Goal: Use online tool/utility: Utilize a website feature to perform a specific function

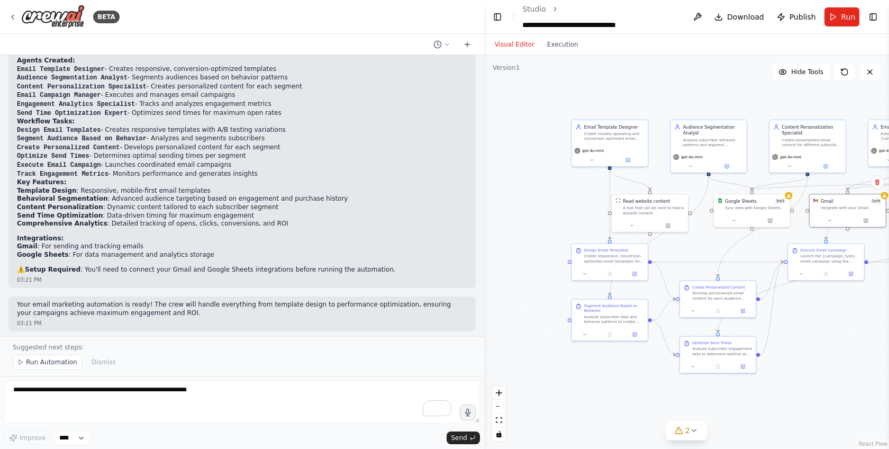
click at [511, 195] on div ".deletable-edge-delete-btn { width: 20px; height: 20px; border: 0px solid #ffff…" at bounding box center [686, 252] width 405 height 394
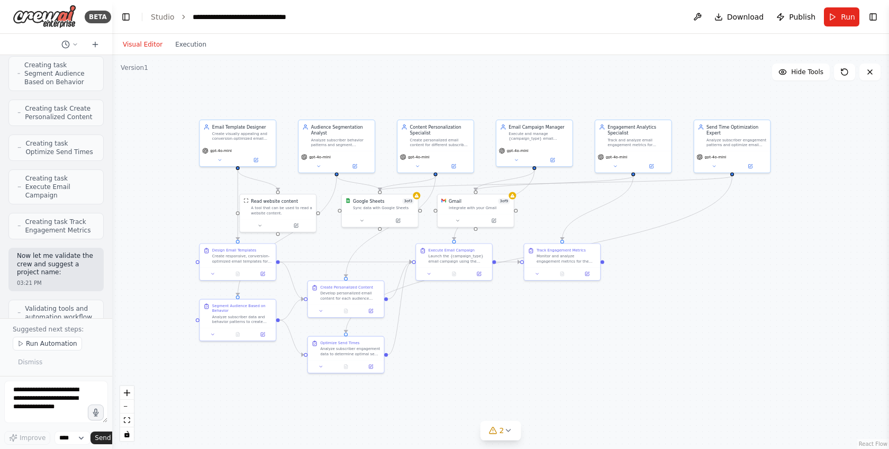
scroll to position [1448, 0]
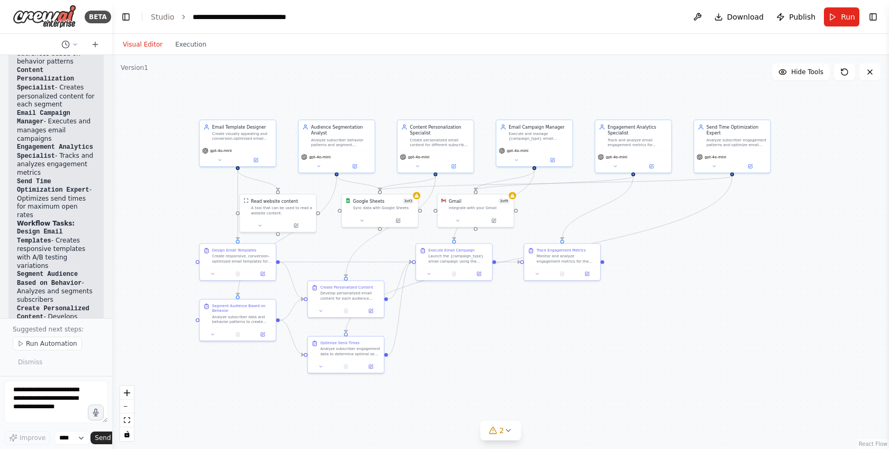
drag, startPoint x: 483, startPoint y: 303, endPoint x: 79, endPoint y: 248, distance: 408.0
click at [79, 248] on div "BETA Build a crew that designs email templates, segments audiences based on beh…" at bounding box center [56, 224] width 112 height 449
click at [194, 49] on button "Execution" at bounding box center [191, 44] width 44 height 13
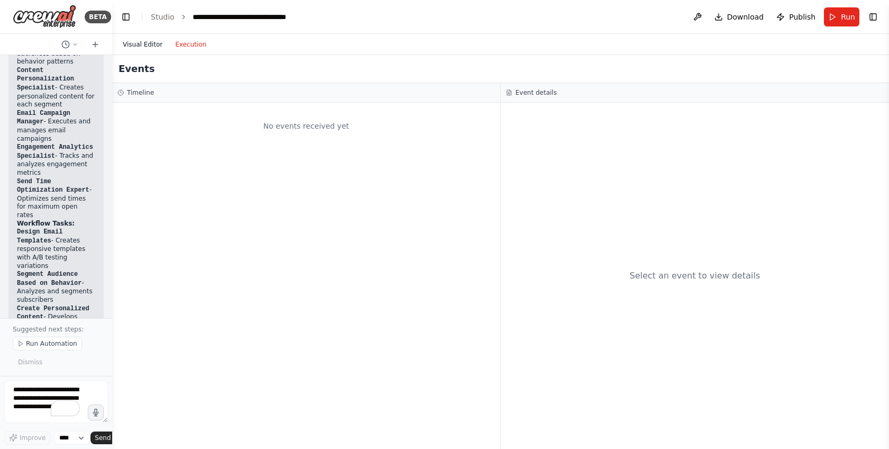
click at [144, 48] on button "Visual Editor" at bounding box center [142, 44] width 52 height 13
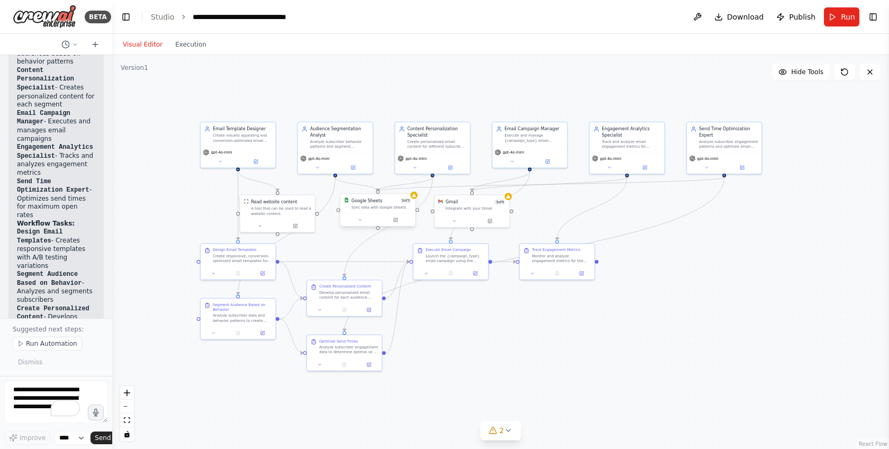
click at [373, 211] on div "Google Sheets 3 of 3 Sync data with Google Sheets" at bounding box center [377, 204] width 75 height 20
click at [415, 200] on div "Google Sheets 3 of 3 Sync data with Google Sheets" at bounding box center [377, 204] width 75 height 20
click at [397, 222] on icon at bounding box center [395, 219] width 5 height 5
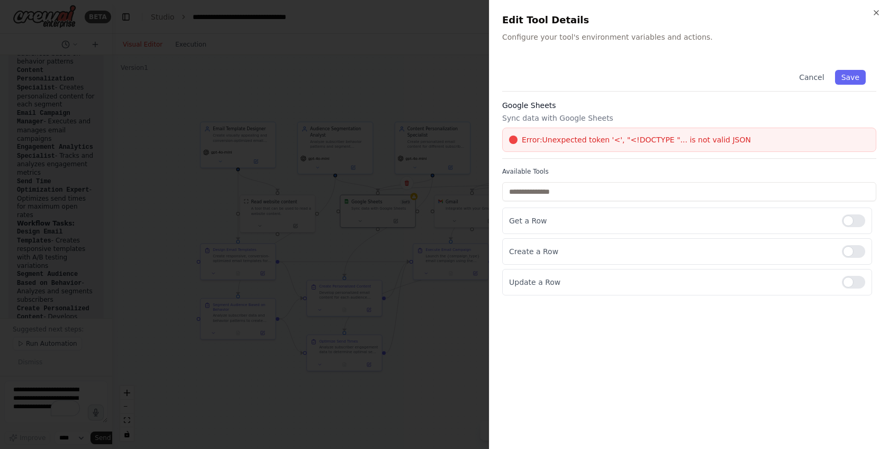
click at [540, 152] on div "Google Sheets Sync data with Google Sheets Error: Unexpected token '<', "<!DOCT…" at bounding box center [689, 129] width 374 height 59
click at [543, 143] on span "Error: Unexpected token '<', "<!DOCTYPE "... is not valid JSON" at bounding box center [636, 139] width 229 height 11
click at [846, 77] on button "Save" at bounding box center [850, 77] width 31 height 15
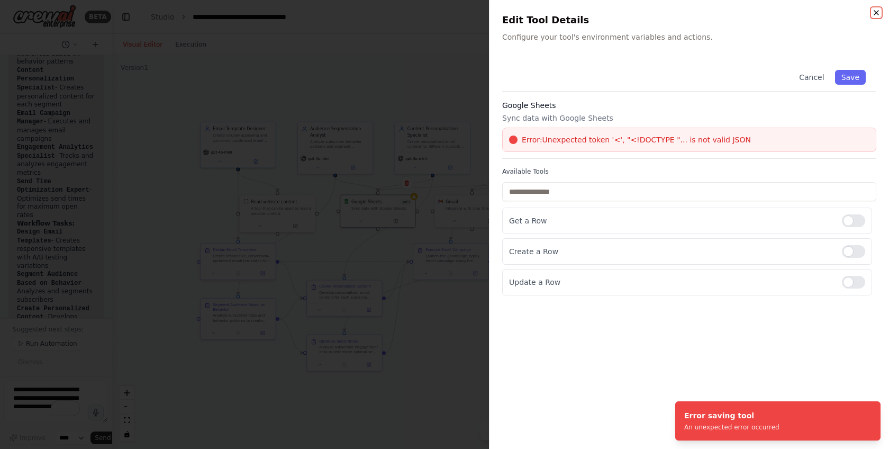
click at [876, 15] on icon "button" at bounding box center [876, 12] width 8 height 8
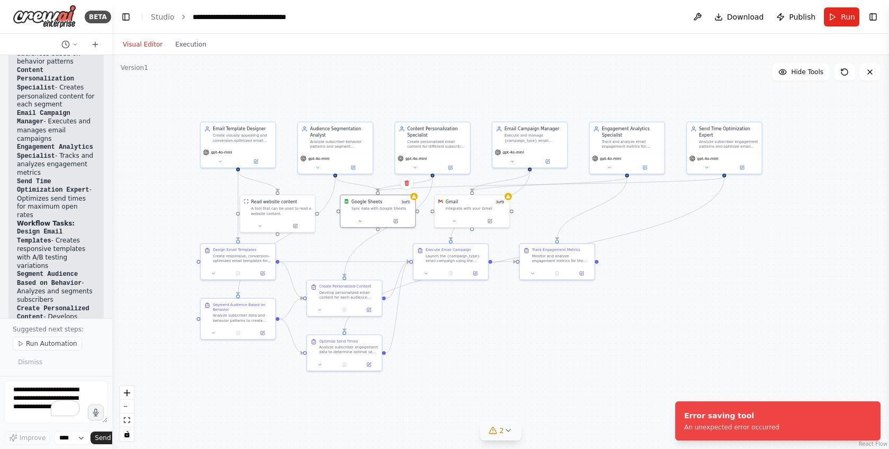
click at [500, 436] on button "2" at bounding box center [500, 431] width 41 height 20
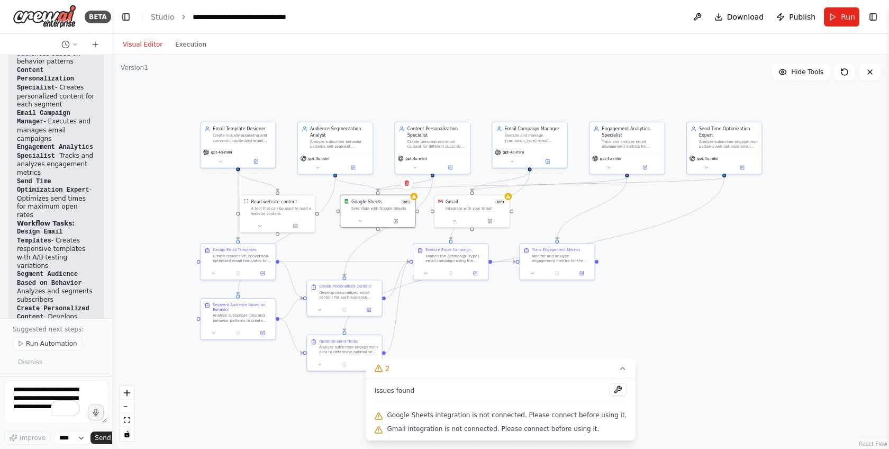
click at [505, 417] on span "Google Sheets integration is not connected. Please connect before using it." at bounding box center [507, 415] width 240 height 8
click at [609, 389] on button at bounding box center [618, 389] width 18 height 13
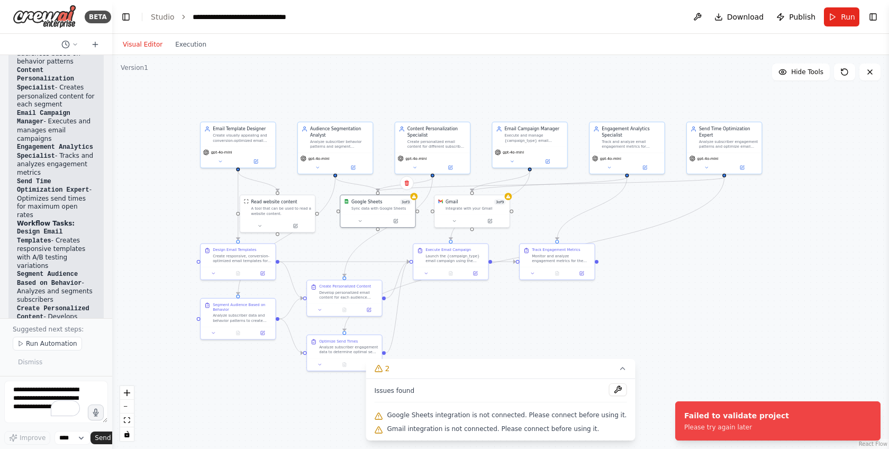
click at [493, 289] on div ".deletable-edge-delete-btn { width: 20px; height: 20px; border: 0px solid #ffff…" at bounding box center [500, 252] width 777 height 394
click at [367, 225] on div at bounding box center [377, 219] width 75 height 13
click at [332, 291] on div "Develop personalized email content for each audience segment identified in the …" at bounding box center [348, 294] width 59 height 10
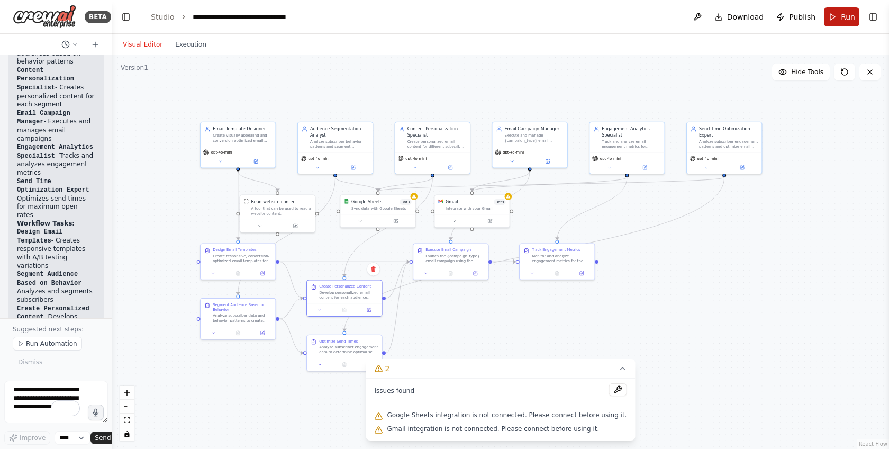
click at [841, 20] on span "Run" at bounding box center [848, 17] width 14 height 11
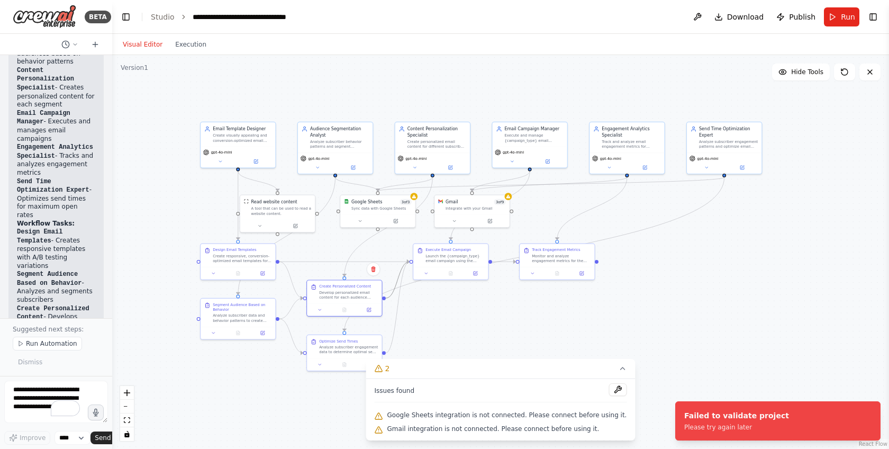
click at [394, 288] on icon "Edge from cc18e83e-3fea-419c-8c0d-13376153bfec to 6d3df12e-c1b6-42b7-83db-bacf9…" at bounding box center [398, 279] width 24 height 37
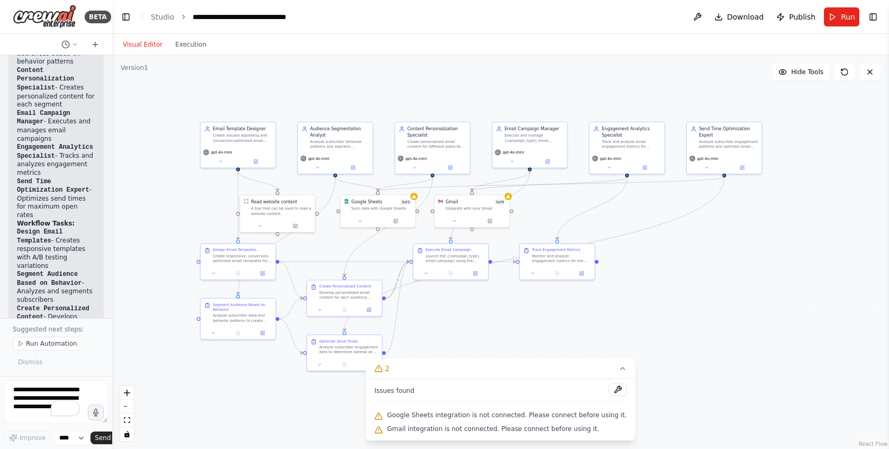
click at [437, 294] on div ".deletable-edge-delete-btn { width: 20px; height: 20px; border: 0px solid #ffff…" at bounding box center [500, 252] width 777 height 394
click at [360, 222] on icon at bounding box center [360, 219] width 5 height 5
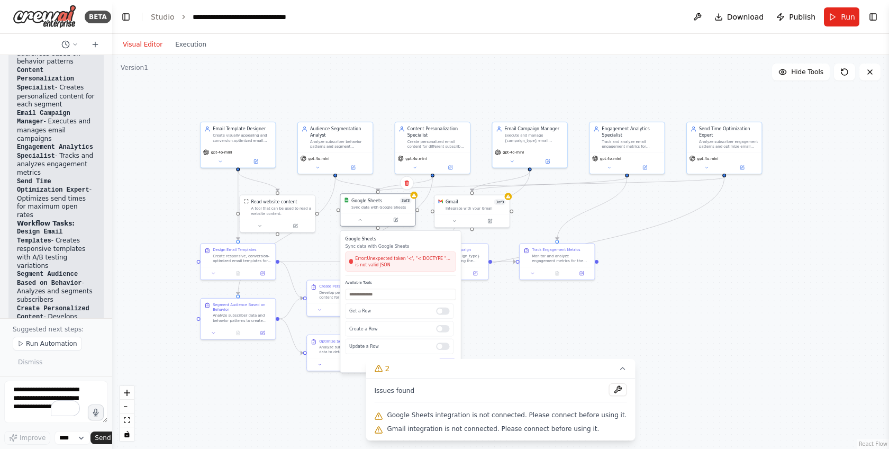
click at [399, 208] on div "Sync data with Google Sheets" at bounding box center [381, 207] width 60 height 5
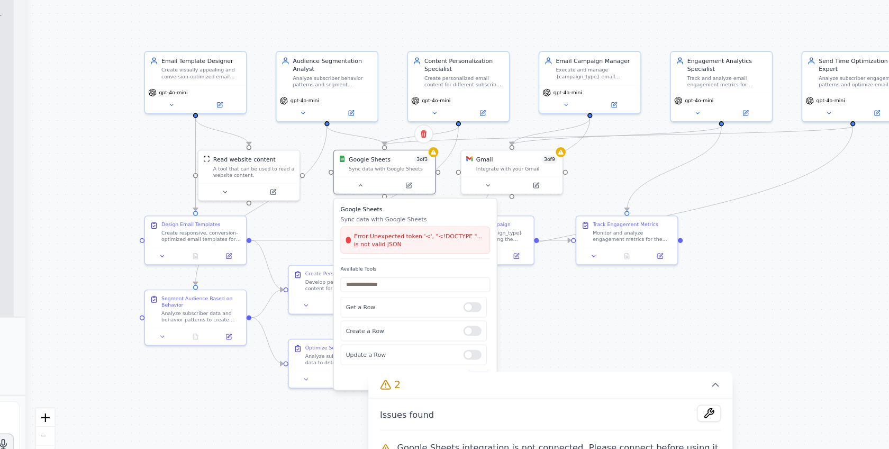
click at [387, 265] on span "Error: Unexpected token '<', "<!DOCTYPE "... is not valid JSON" at bounding box center [403, 261] width 97 height 12
click at [387, 274] on div "Google Sheets Sync data with Google Sheets Error: Unexpected token '<', "<!DOCT…" at bounding box center [401, 255] width 111 height 40
click at [384, 268] on div "Error: Unexpected token '<', "<!DOCTYPE "... is not valid JSON" at bounding box center [401, 261] width 111 height 20
click at [445, 315] on div "Get a Row" at bounding box center [400, 310] width 108 height 15
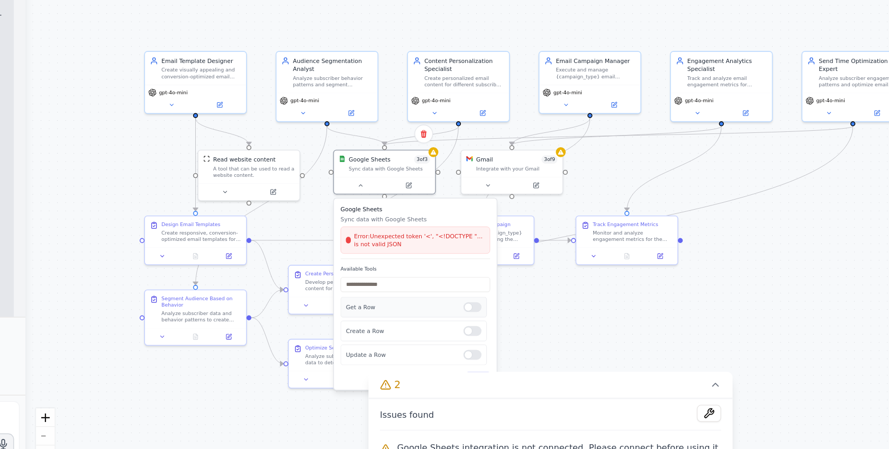
click at [445, 316] on div "Get a Row" at bounding box center [400, 310] width 108 height 15
click at [520, 292] on div ".deletable-edge-delete-btn { width: 20px; height: 20px; border: 0px solid #ffff…" at bounding box center [500, 252] width 777 height 394
click at [408, 220] on button at bounding box center [395, 219] width 34 height 7
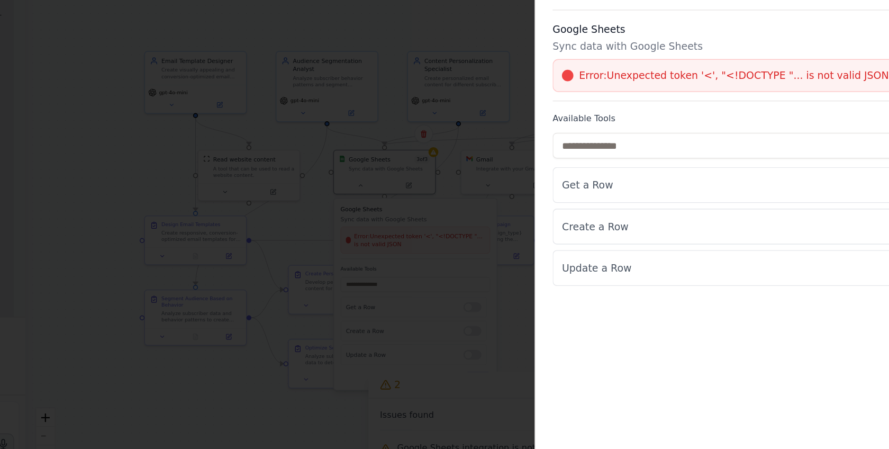
click at [555, 97] on div "Cancel Save Google Sheets Sync data with Google Sheets Error: Unexpected token …" at bounding box center [689, 177] width 374 height 236
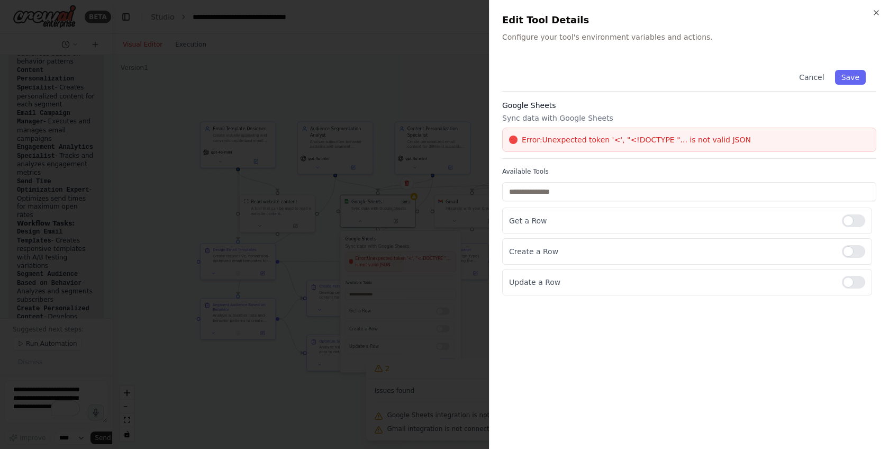
click at [660, 139] on span "Error: Unexpected token '<', "<!DOCTYPE "... is not valid JSON" at bounding box center [636, 139] width 229 height 11
click at [845, 83] on button "Save" at bounding box center [850, 77] width 31 height 15
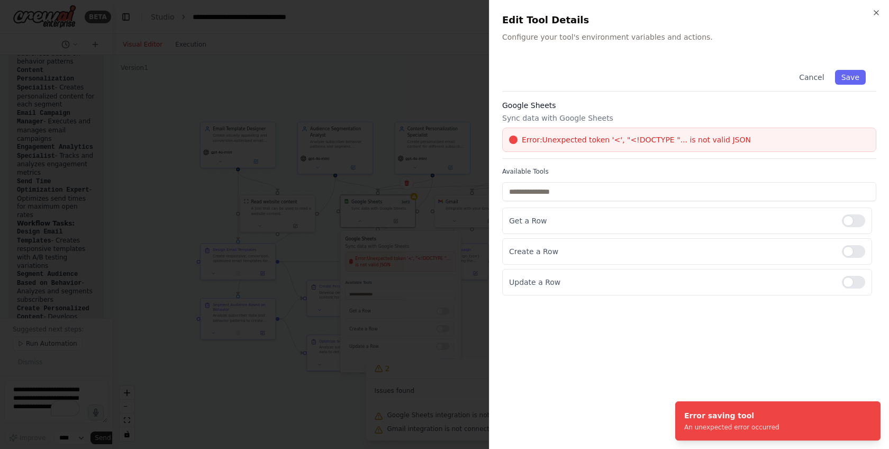
click at [715, 110] on h3 "Google Sheets" at bounding box center [689, 105] width 374 height 11
click at [710, 137] on span "Error: Unexpected token '<', "<!DOCTYPE "... is not valid JSON" at bounding box center [636, 139] width 229 height 11
click at [817, 76] on button "Cancel" at bounding box center [812, 77] width 38 height 15
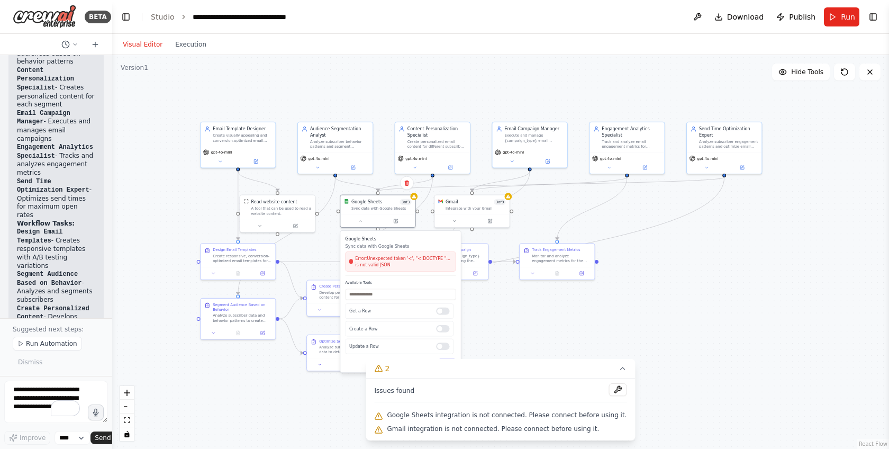
click at [668, 285] on div ".deletable-edge-delete-btn { width: 20px; height: 20px; border: 0px solid #ffff…" at bounding box center [500, 252] width 777 height 394
click at [514, 301] on div ".deletable-edge-delete-btn { width: 20px; height: 20px; border: 0px solid #ffff…" at bounding box center [500, 252] width 777 height 394
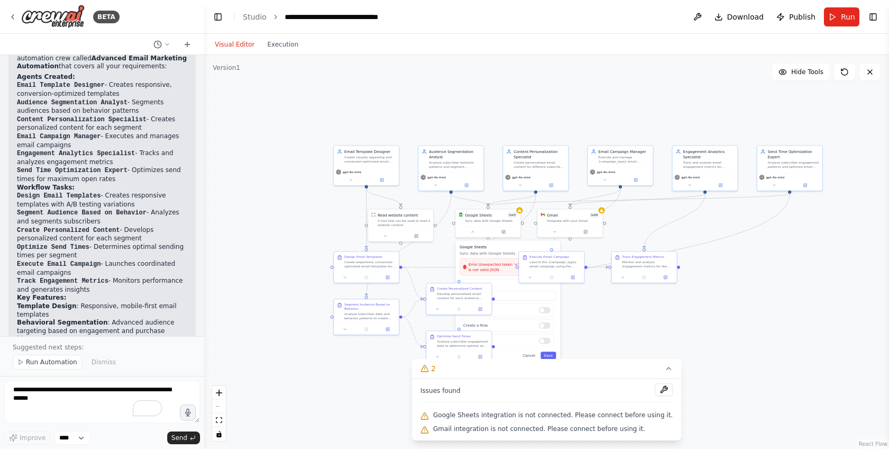
drag, startPoint x: 111, startPoint y: 235, endPoint x: 209, endPoint y: 241, distance: 98.6
click at [210, 241] on div "BETA Build a crew that designs email templates, segments audiences based on beh…" at bounding box center [444, 224] width 889 height 449
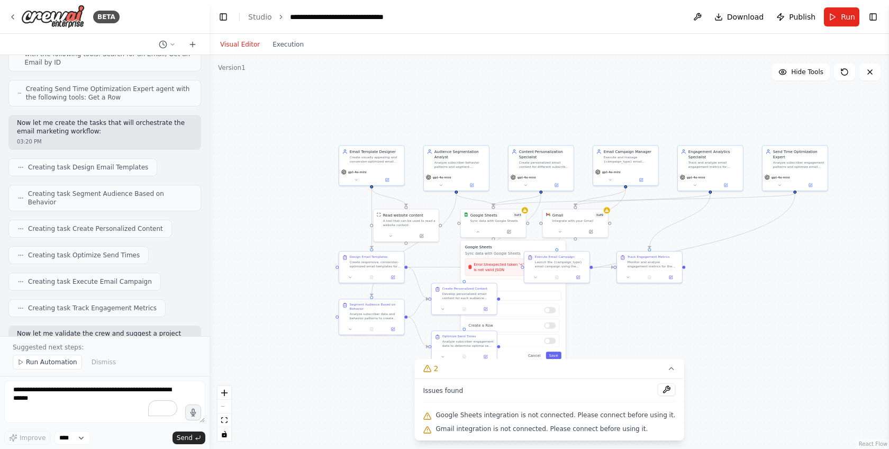
scroll to position [496, 0]
